Goal: Information Seeking & Learning: Learn about a topic

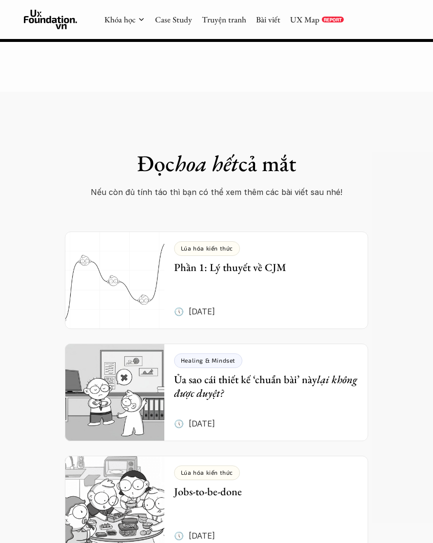
scroll to position [3828, 0]
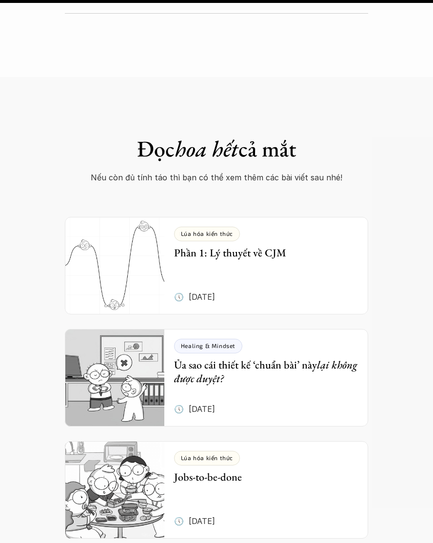
click at [286, 358] on h5 "Ủa sao cái thiết kế ‘chuẩn bài’ này lại không được duyệt?" at bounding box center [266, 372] width 184 height 28
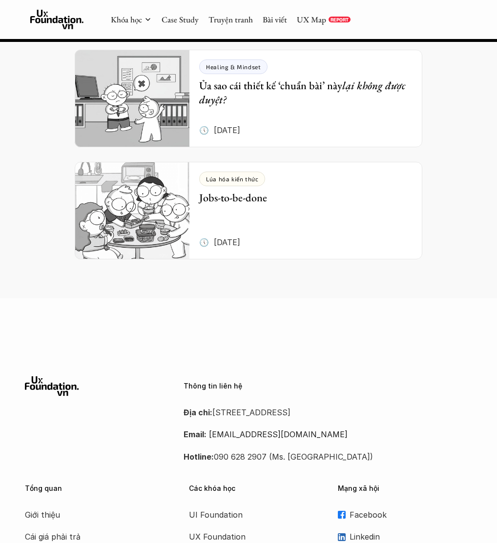
scroll to position [4210, 0]
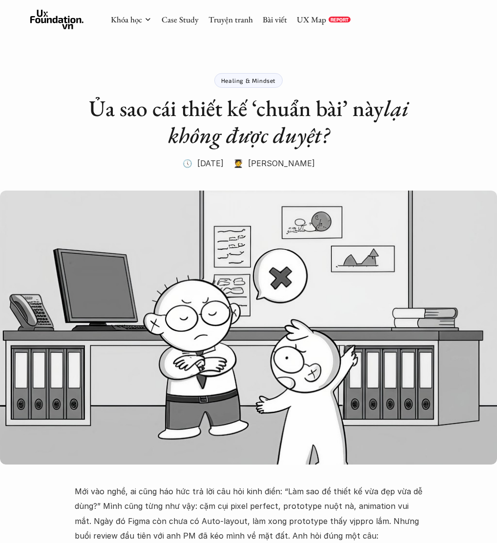
click at [254, 80] on p "Healing & Mindset" at bounding box center [248, 80] width 55 height 7
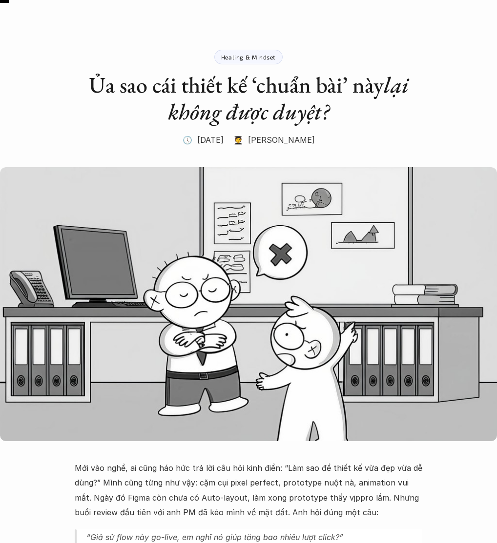
scroll to position [27, 0]
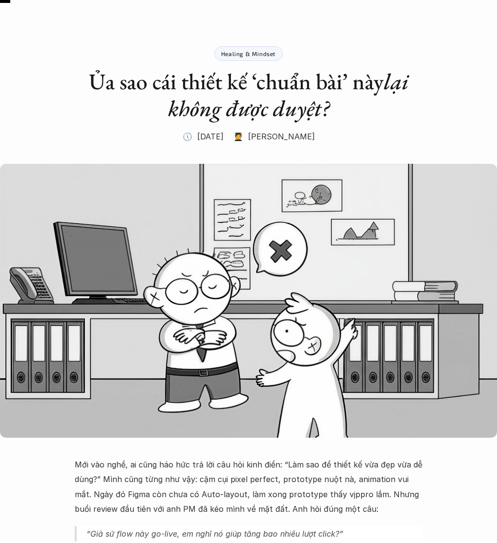
click at [251, 57] on div "Healing & Mindset" at bounding box center [248, 53] width 68 height 15
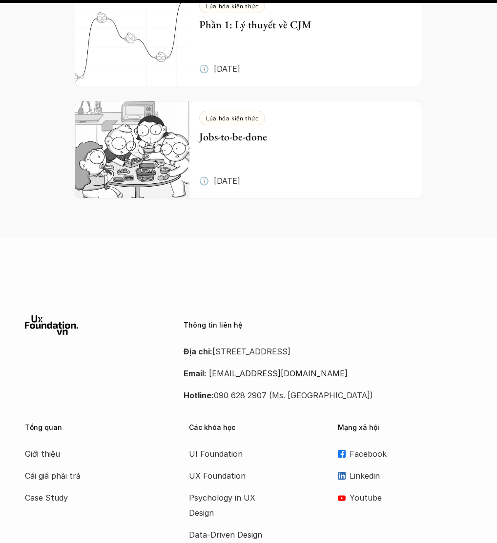
scroll to position [2310, 0]
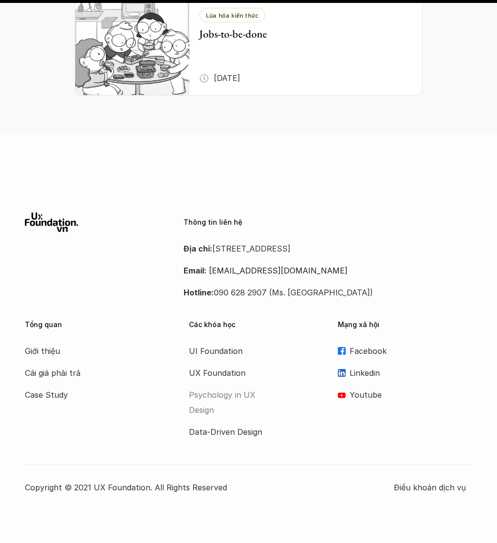
click at [219, 388] on p "Psychology in UX Design" at bounding box center [228, 403] width 78 height 30
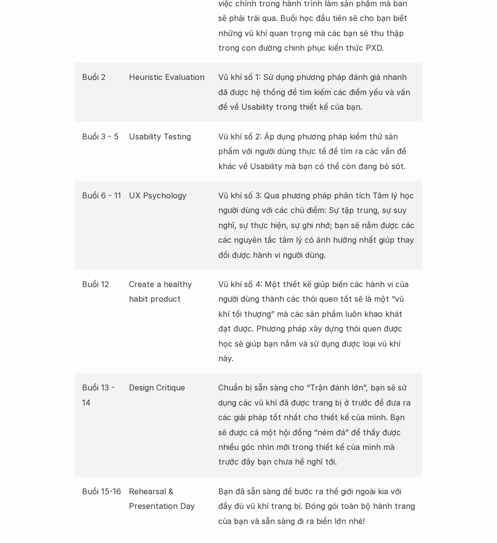
scroll to position [2233, 0]
drag, startPoint x: 131, startPoint y: 238, endPoint x: 176, endPoint y: 259, distance: 49.3
click at [176, 277] on p "Create a healthy habit product" at bounding box center [171, 292] width 84 height 30
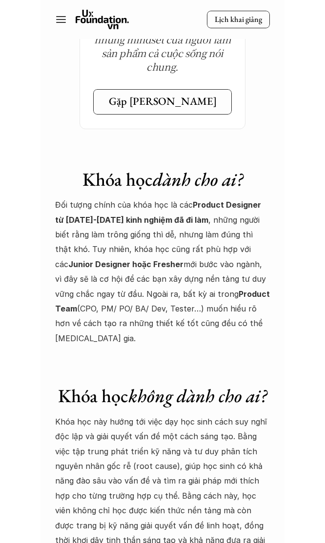
scroll to position [5123, 0]
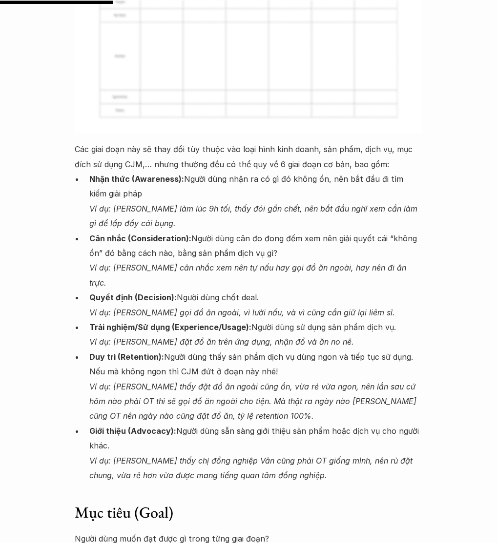
scroll to position [1751, 0]
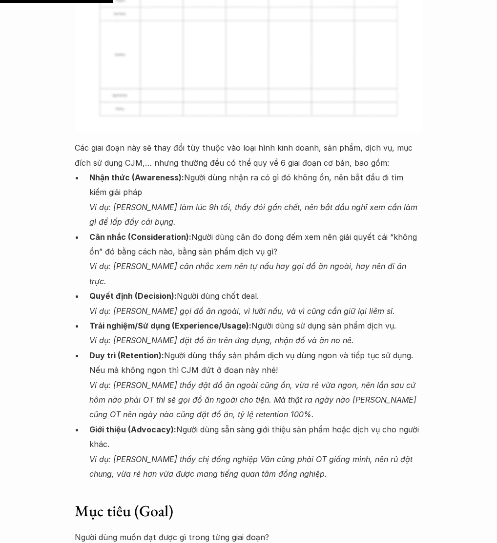
click at [362, 389] on em "Ví dụ: Khánh thấy đặt đồ ăn ngoài cũng ổn, vừa rẻ vừa ngon, nên lần sau cứ hôm …" at bounding box center [253, 400] width 329 height 40
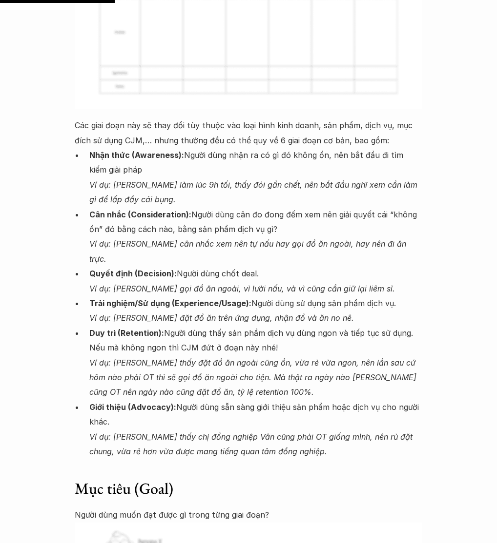
scroll to position [1769, 0]
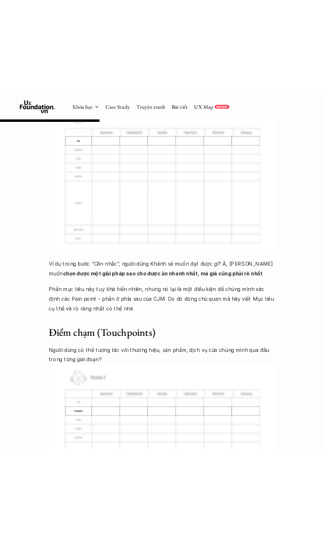
scroll to position [2238, 0]
